Goal: Find specific page/section: Find specific page/section

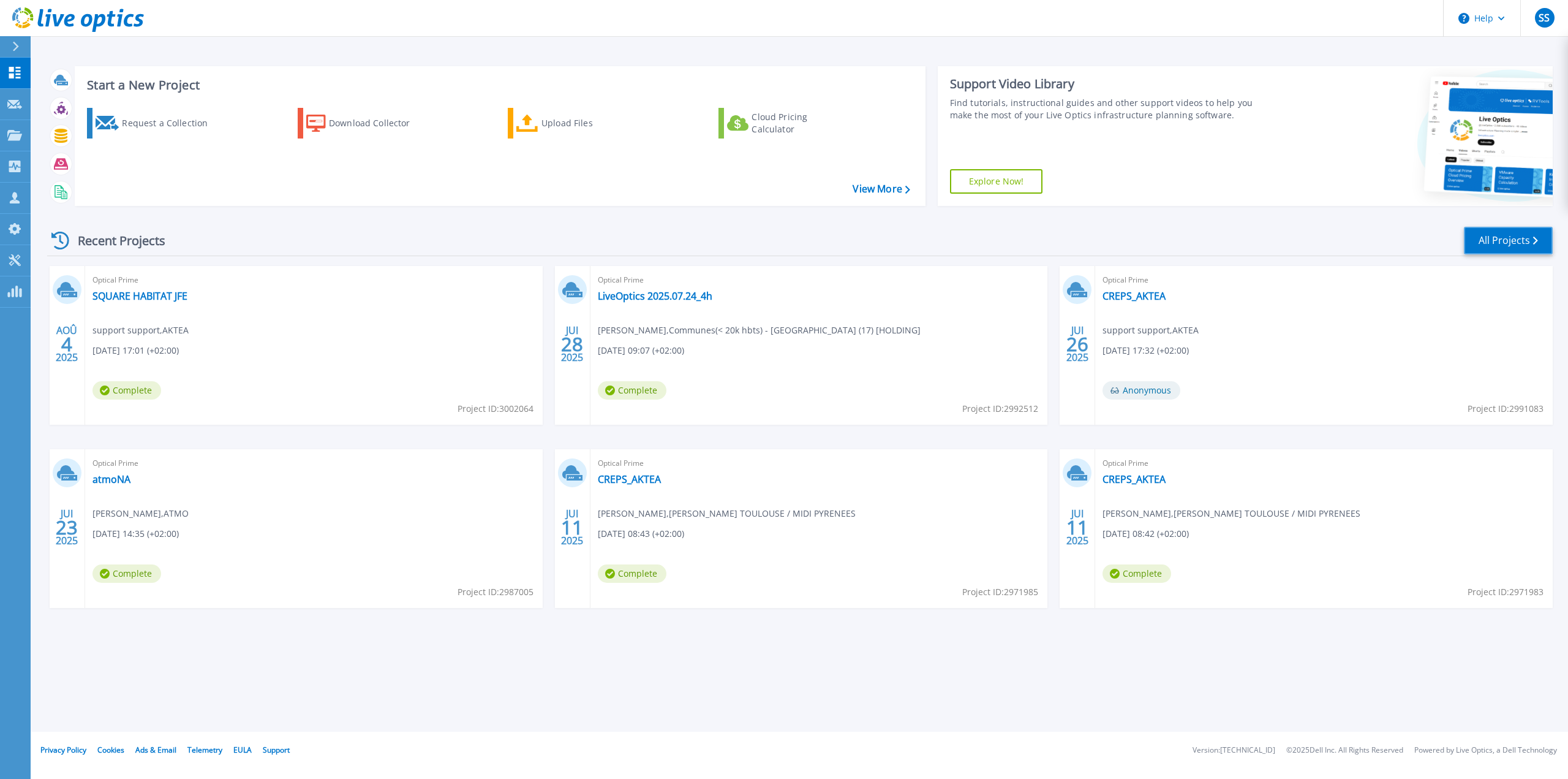
click at [1515, 242] on link "All Projects" at bounding box center [1508, 240] width 89 height 27
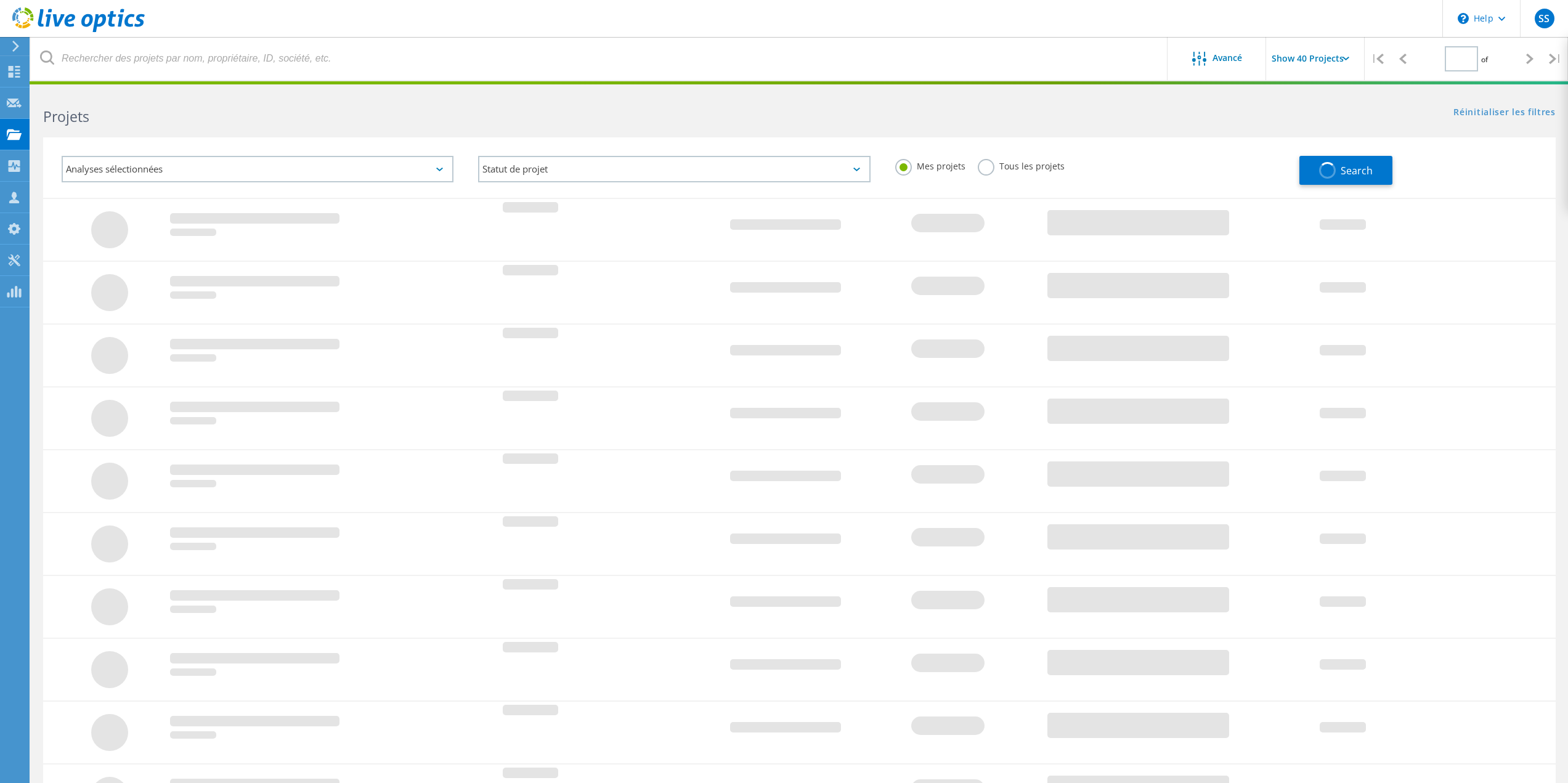
type input "1"
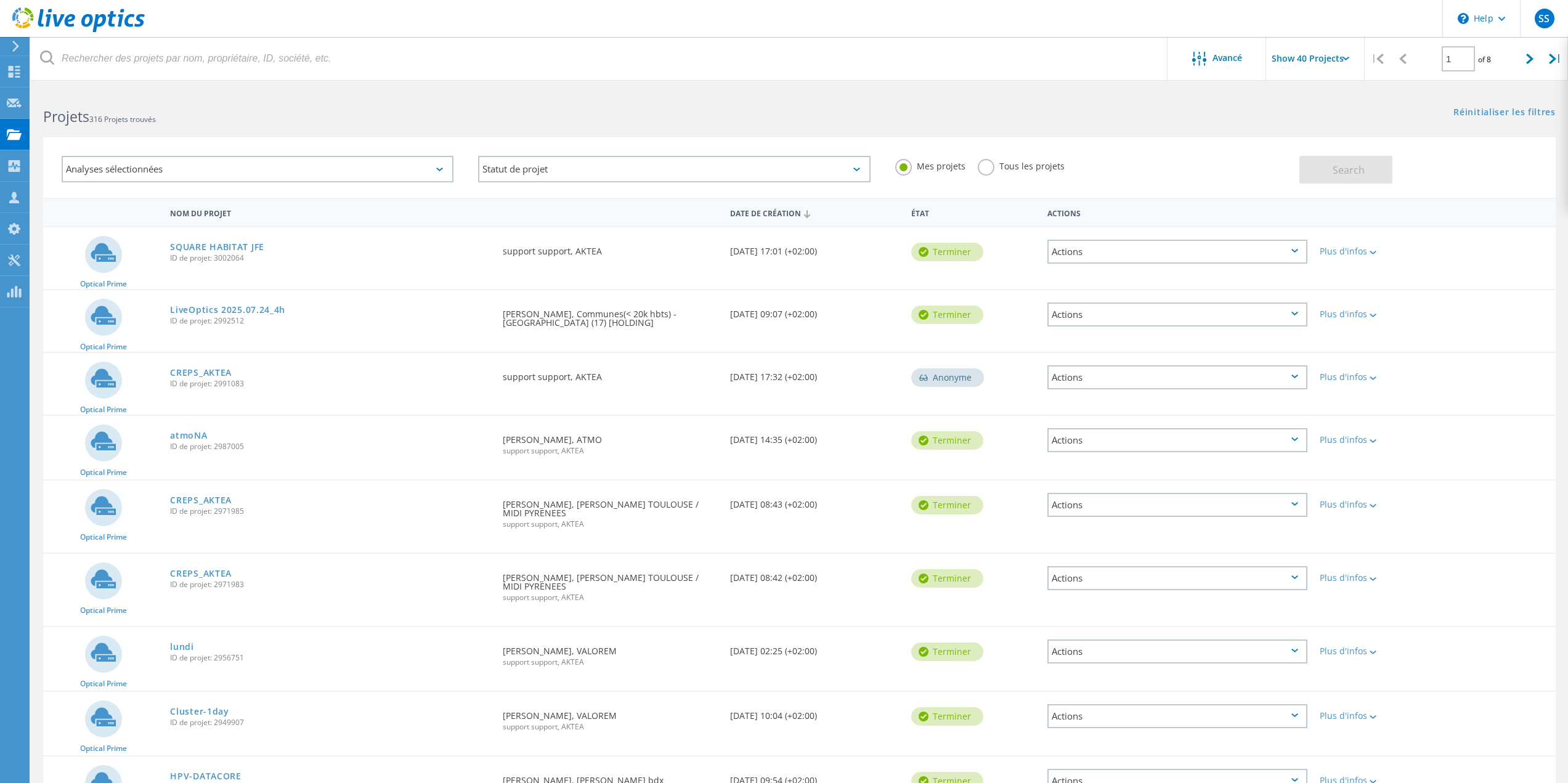
scroll to position [562, 0]
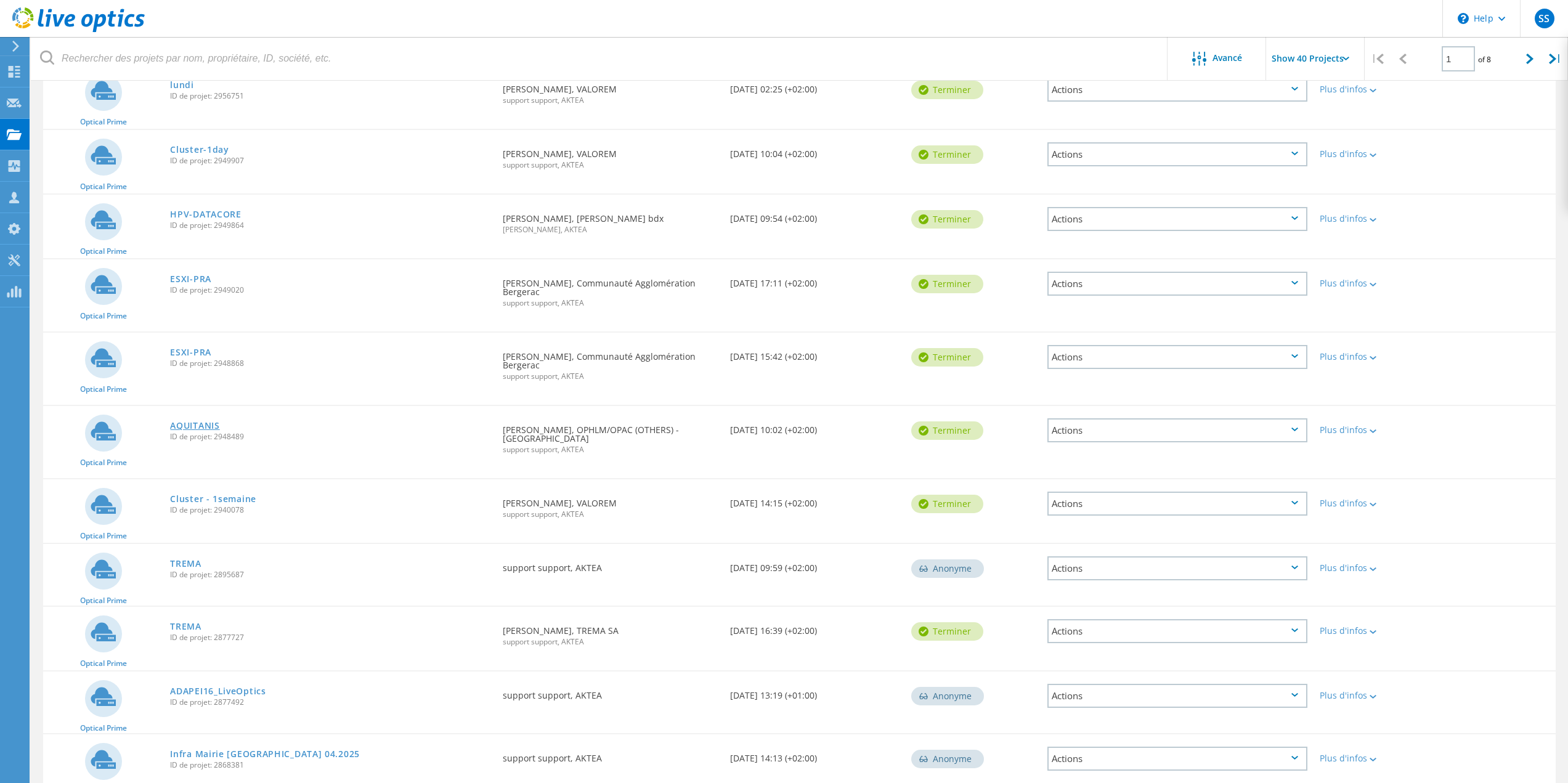
click at [201, 421] on link "AQUITANIS" at bounding box center [195, 425] width 50 height 8
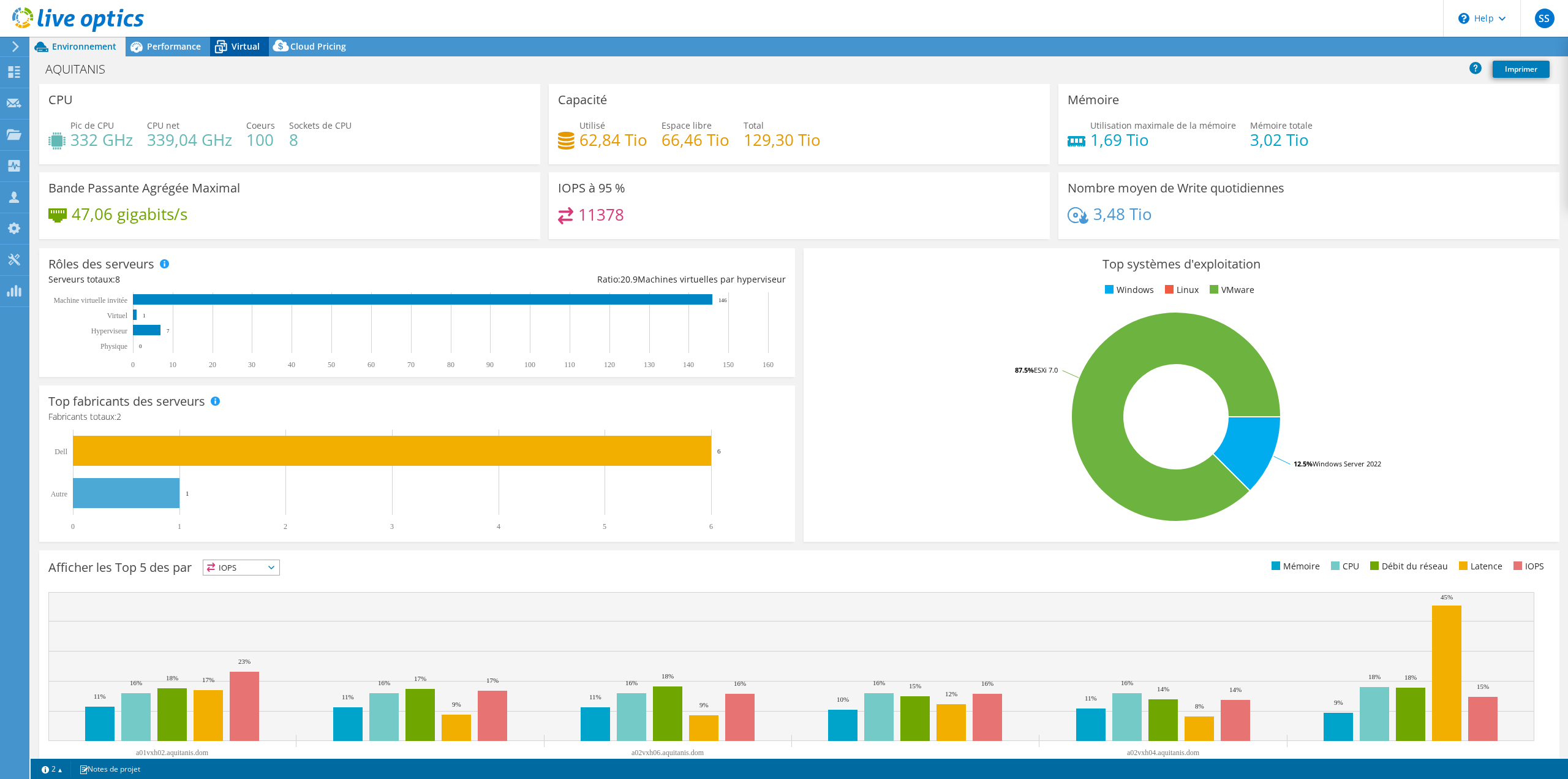
click at [235, 40] on div "Virtual" at bounding box center [240, 46] width 59 height 20
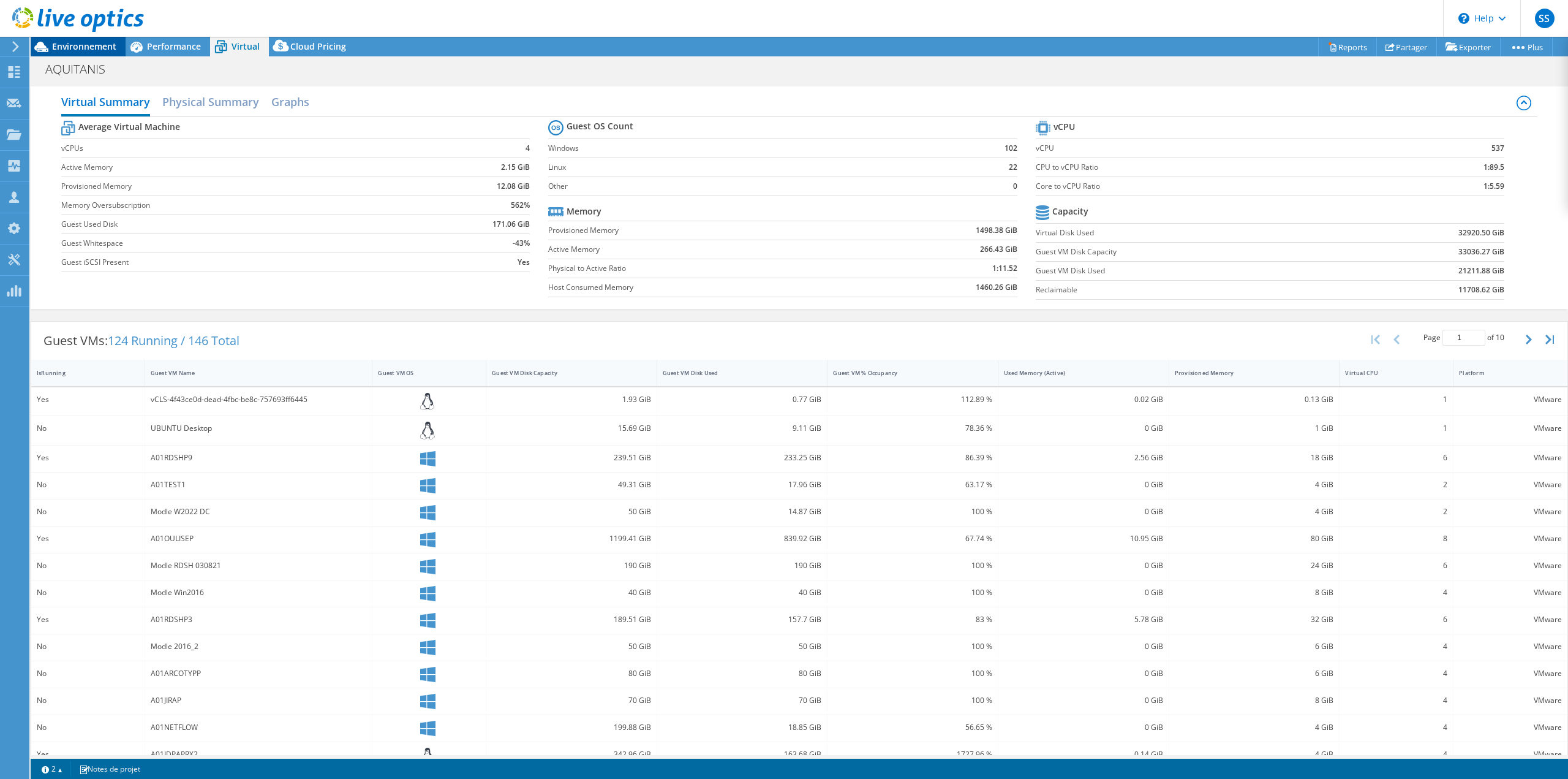
click at [82, 45] on span "Environnement" at bounding box center [84, 46] width 64 height 12
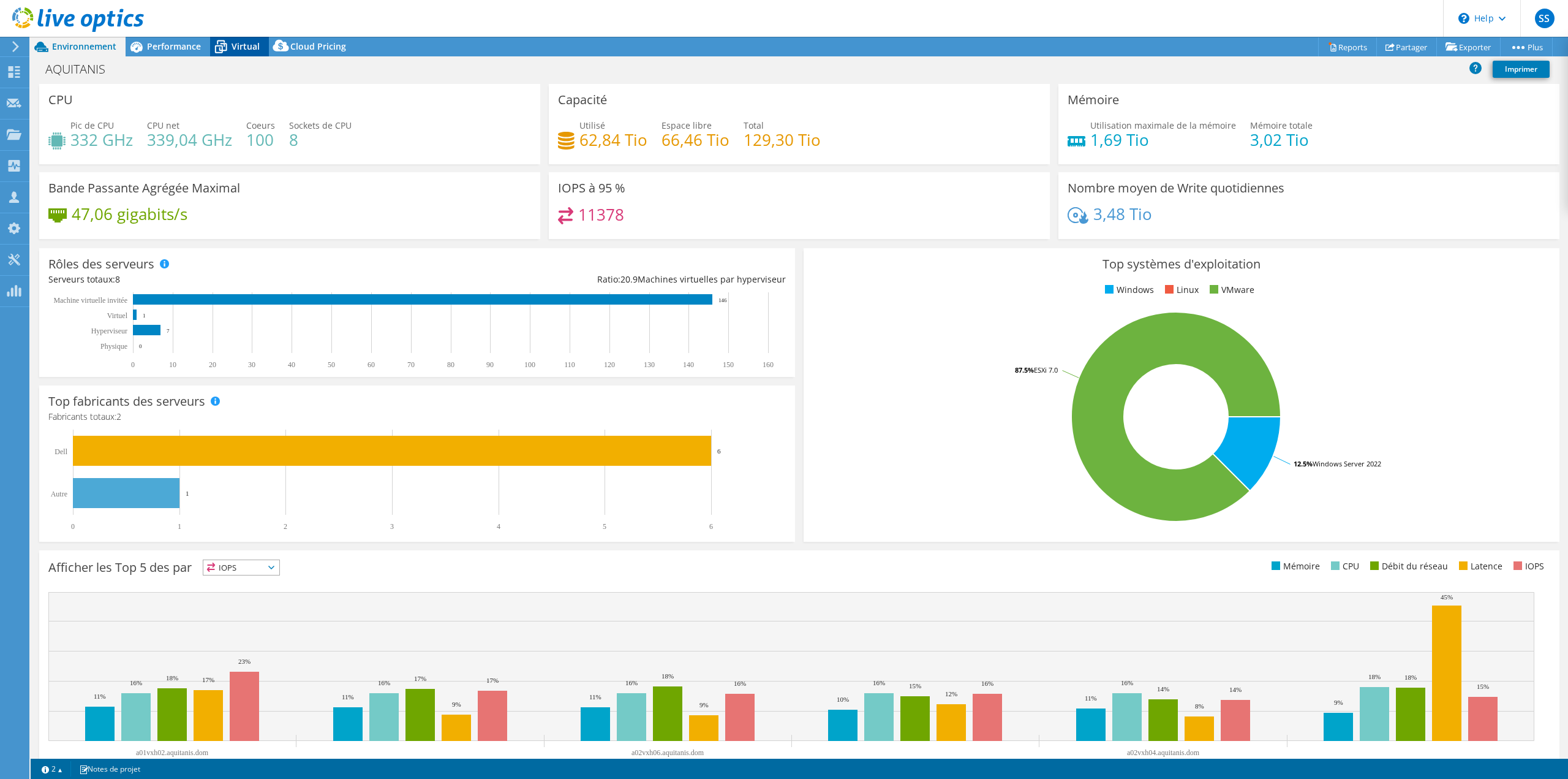
click at [241, 42] on span "Virtual" at bounding box center [246, 46] width 28 height 12
